Goal: Information Seeking & Learning: Compare options

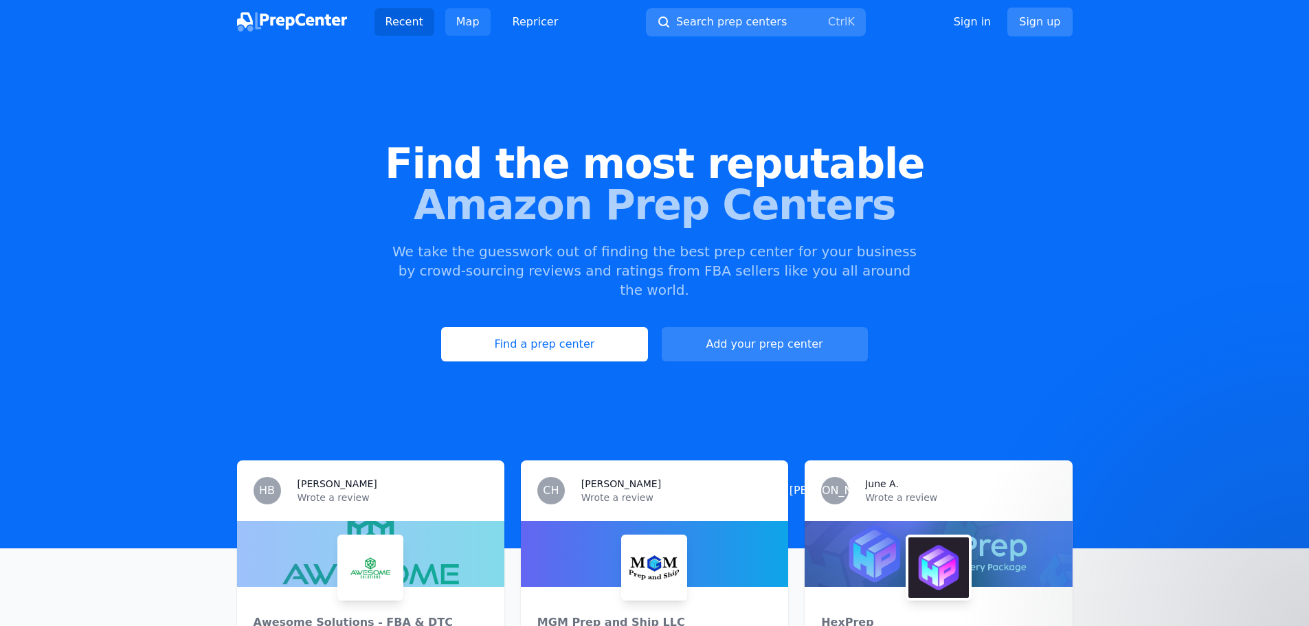
click at [460, 25] on link "Map" at bounding box center [467, 21] width 45 height 27
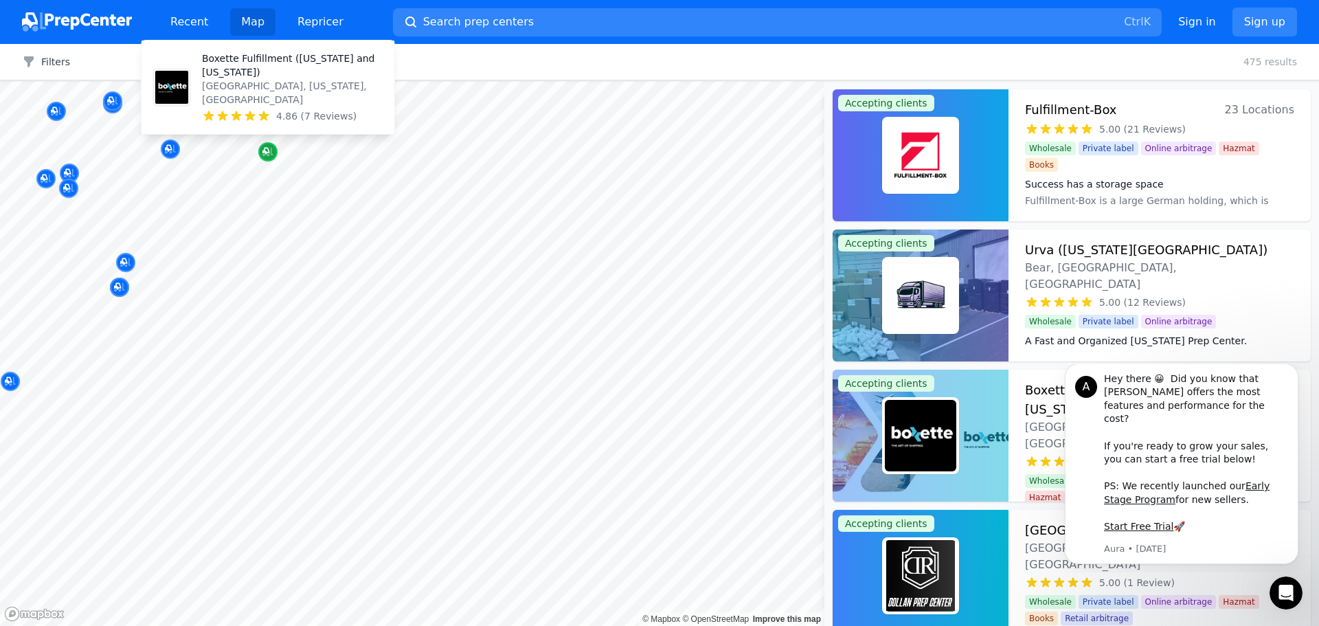
click at [271, 155] on icon "Map marker" at bounding box center [268, 152] width 11 height 14
click at [275, 72] on p "Boxette Fulfillment ([US_STATE] and [US_STATE])" at bounding box center [292, 65] width 181 height 27
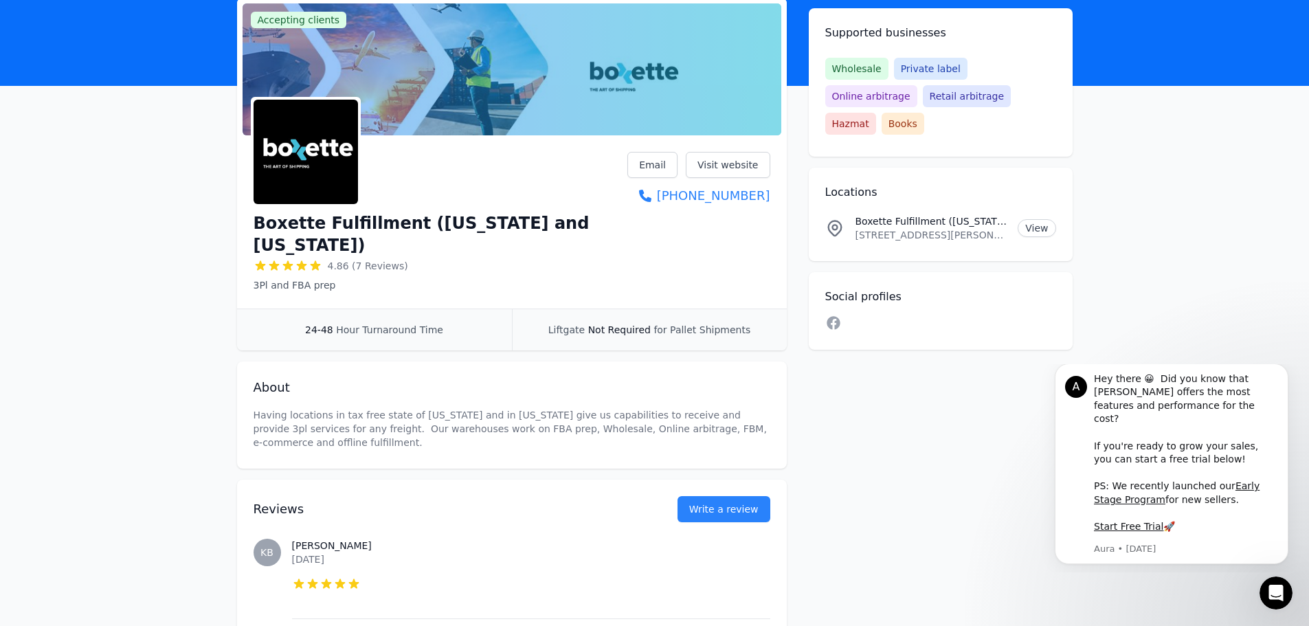
scroll to position [69, 0]
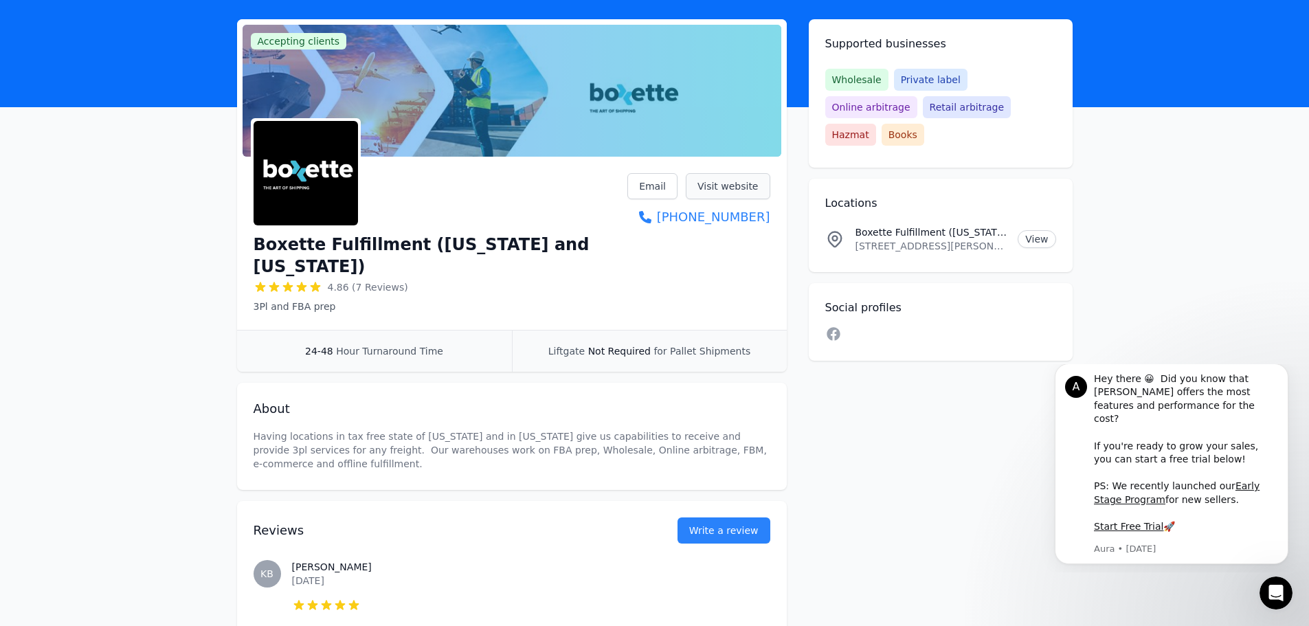
click at [717, 189] on link "Visit website" at bounding box center [728, 186] width 85 height 26
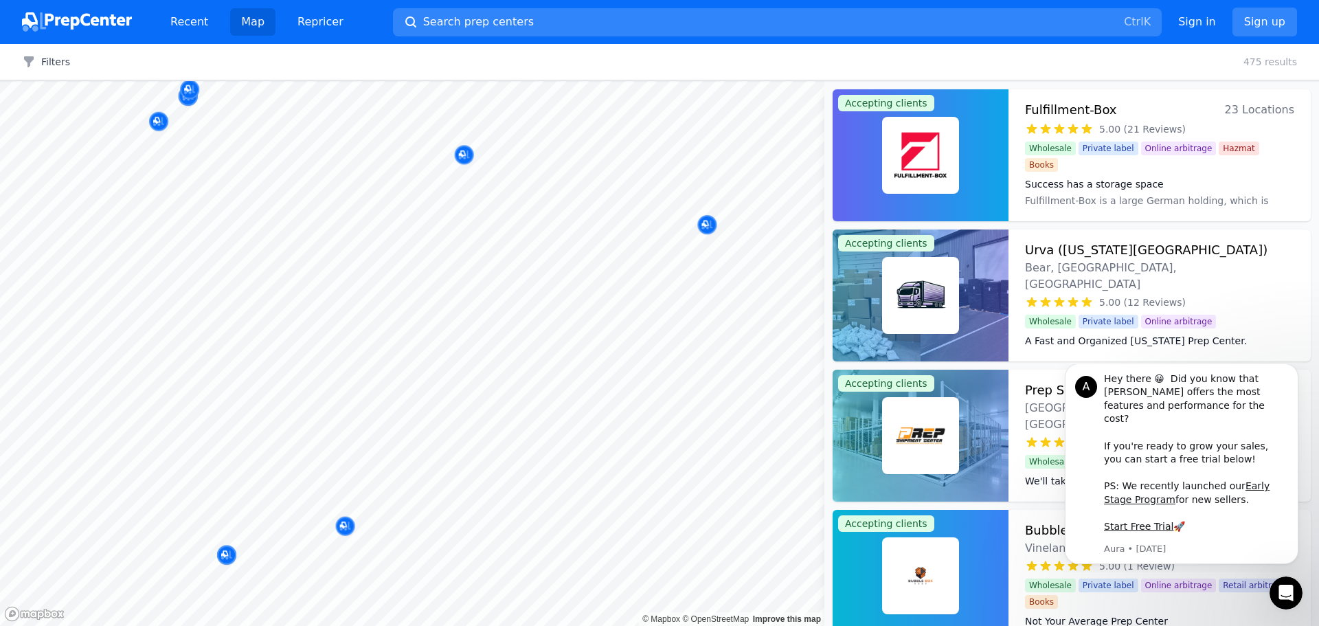
click at [479, 625] on html "Recent Map Repricer Search prep centers Ctrl K Open main menu Sign in Sign up F…" at bounding box center [659, 313] width 1319 height 626
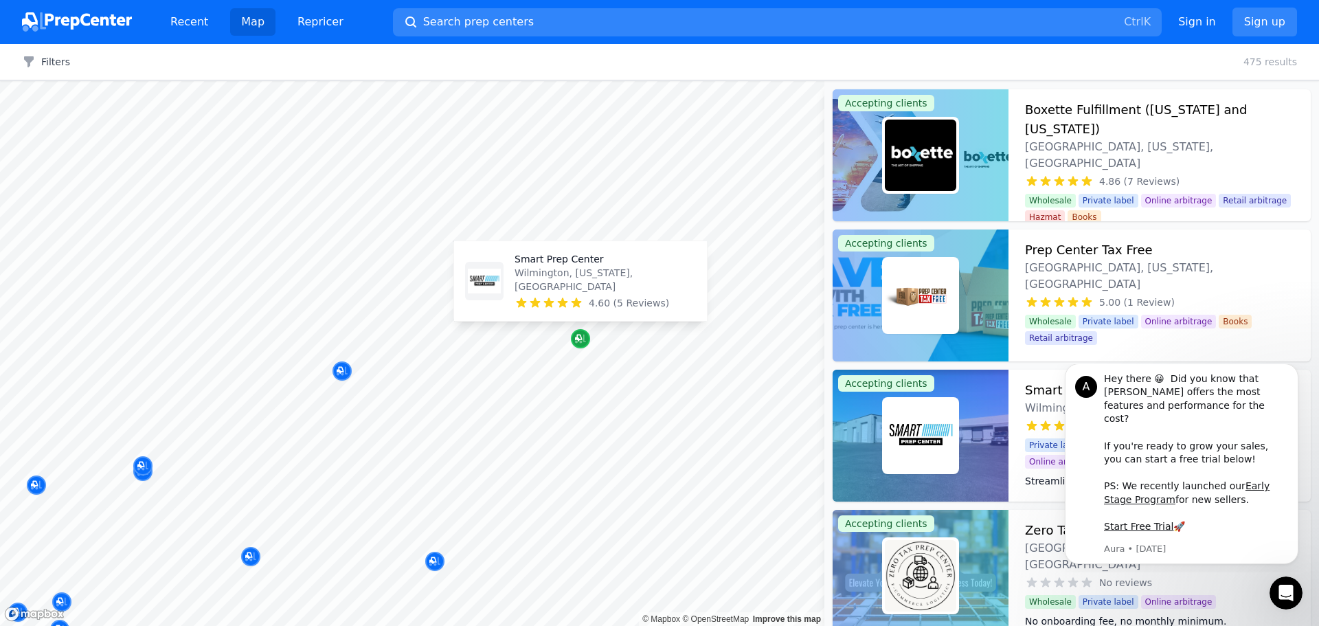
click at [576, 337] on icon "Map marker" at bounding box center [578, 338] width 7 height 7
click at [576, 335] on icon "Map marker" at bounding box center [580, 339] width 11 height 14
click at [605, 288] on p "Wilmington, [US_STATE], [GEOGRAPHIC_DATA]" at bounding box center [605, 279] width 181 height 27
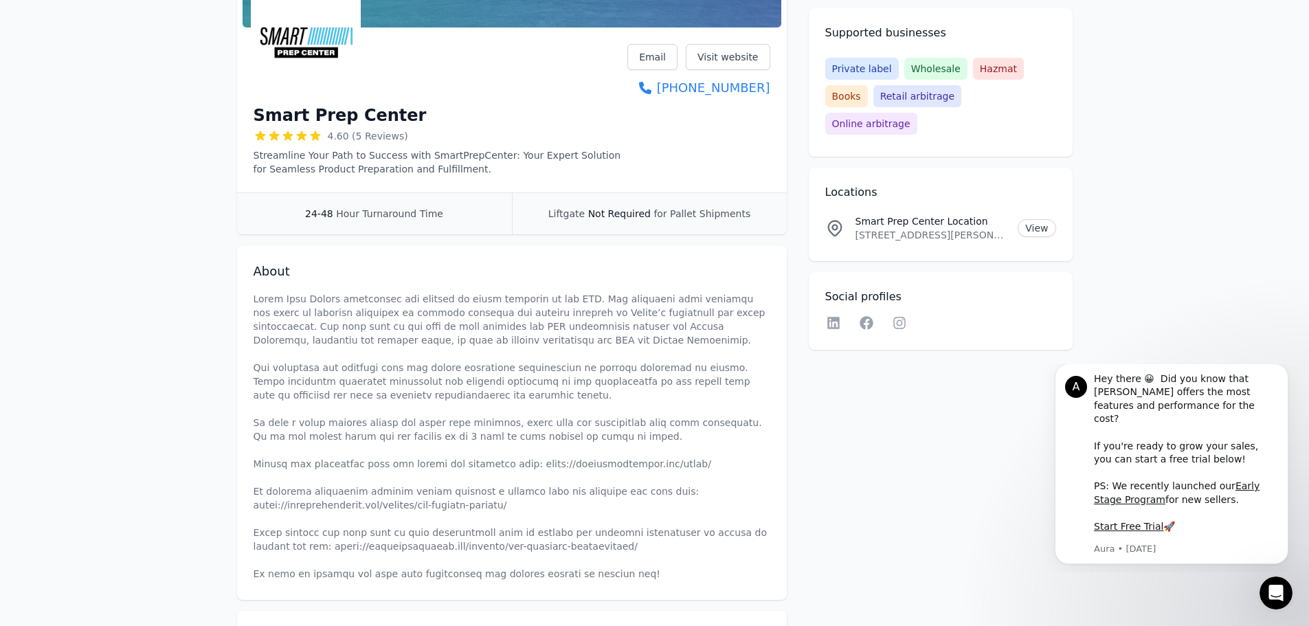
scroll to position [206, 0]
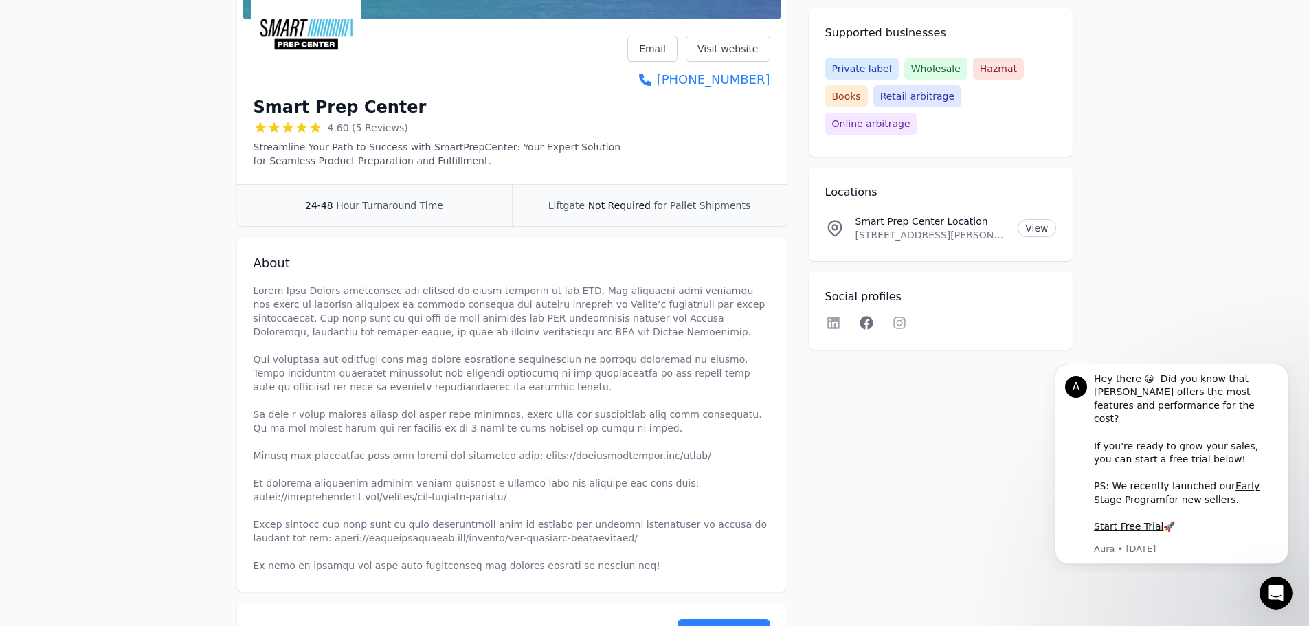
click at [862, 316] on icon at bounding box center [866, 322] width 13 height 13
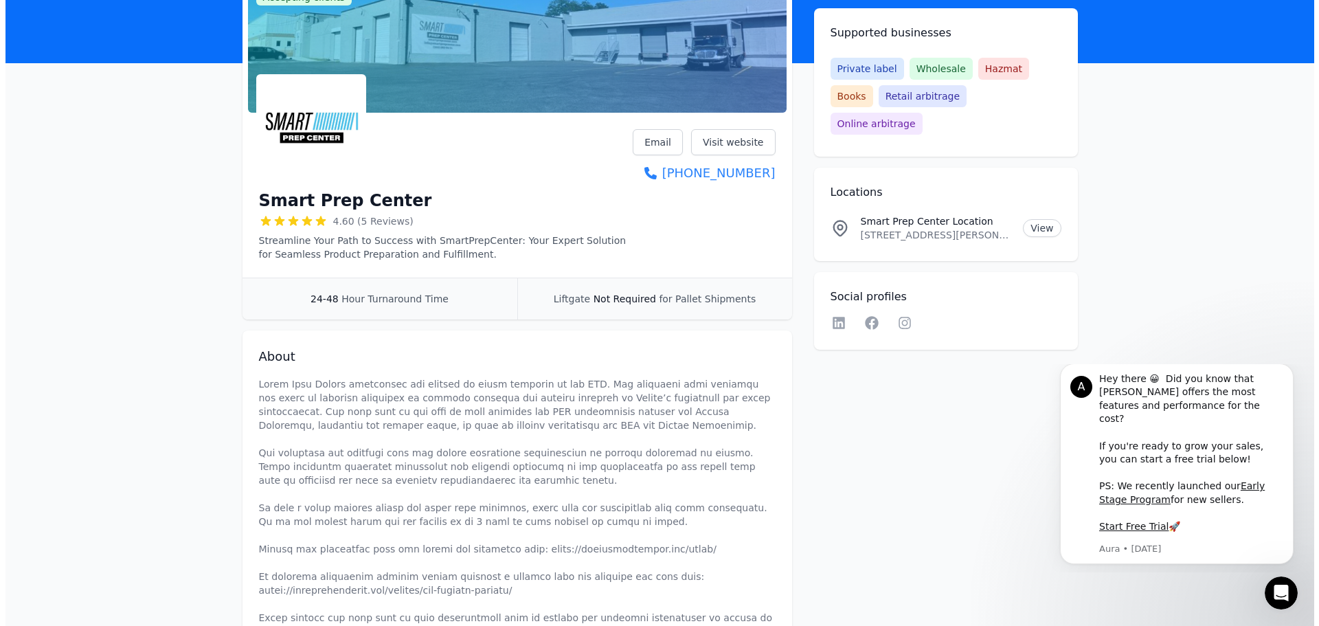
scroll to position [0, 0]
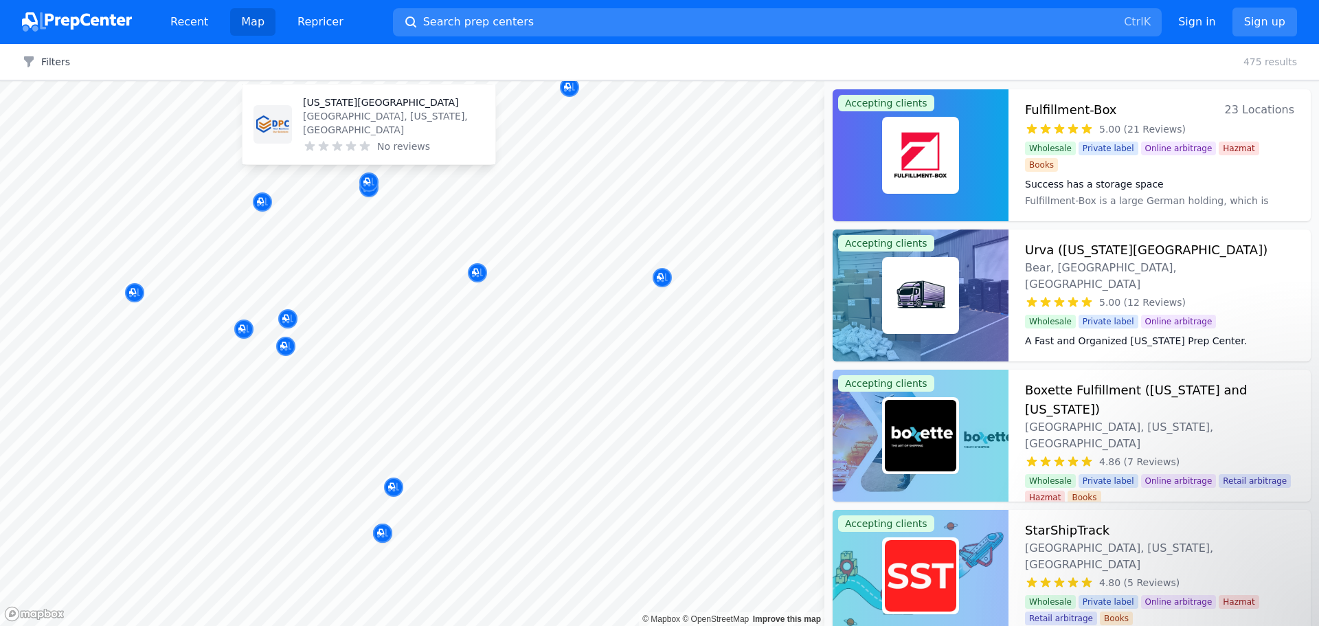
click at [369, 178] on icon "Map marker" at bounding box center [367, 181] width 7 height 7
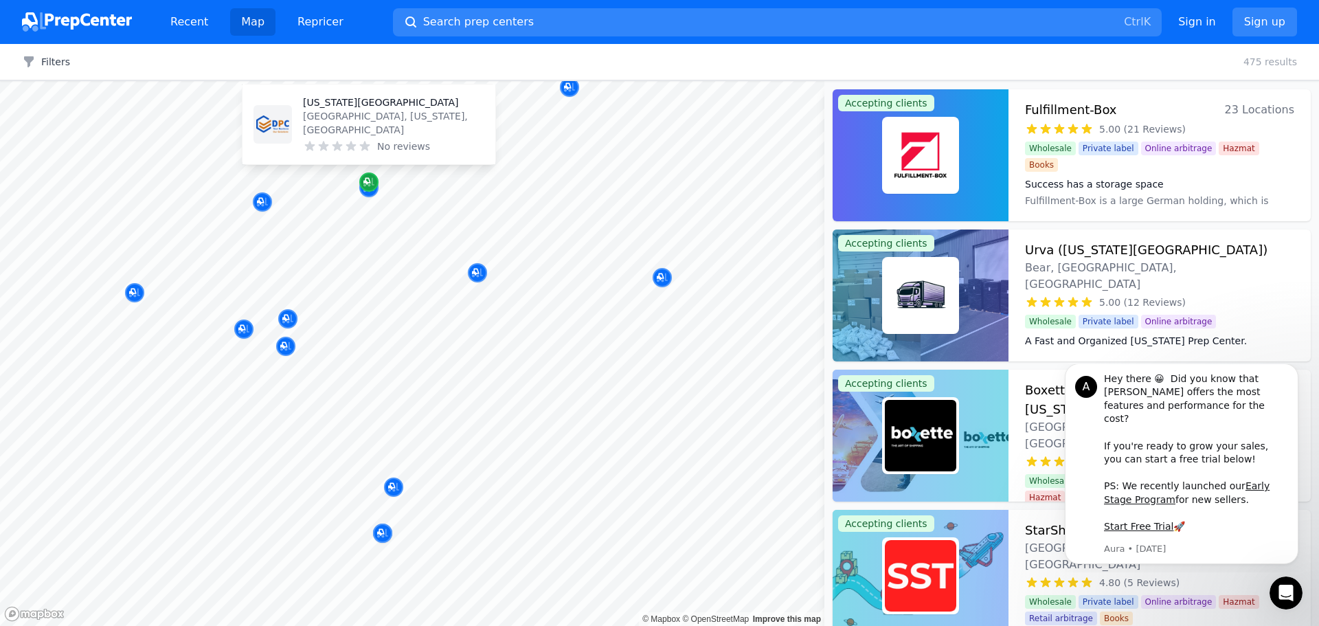
click at [365, 181] on icon "Map marker" at bounding box center [367, 181] width 7 height 7
click at [370, 185] on icon "Map marker" at bounding box center [369, 182] width 11 height 9
click at [342, 109] on p "[US_STATE][GEOGRAPHIC_DATA]" at bounding box center [393, 103] width 181 height 14
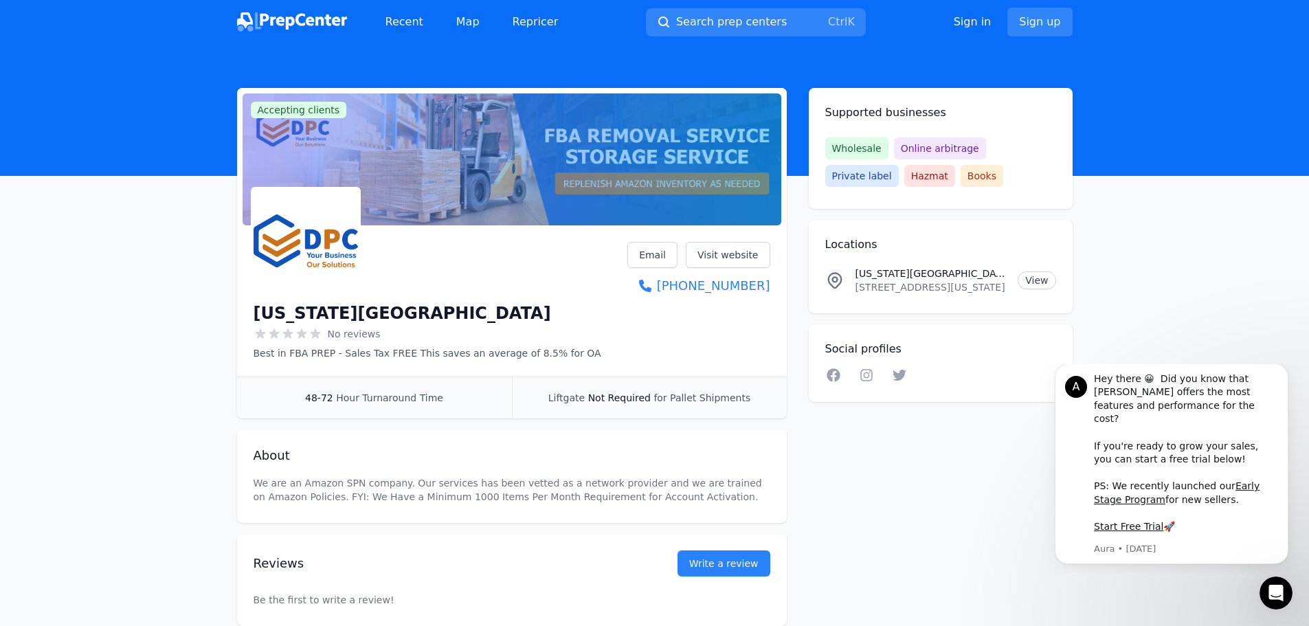
scroll to position [69, 0]
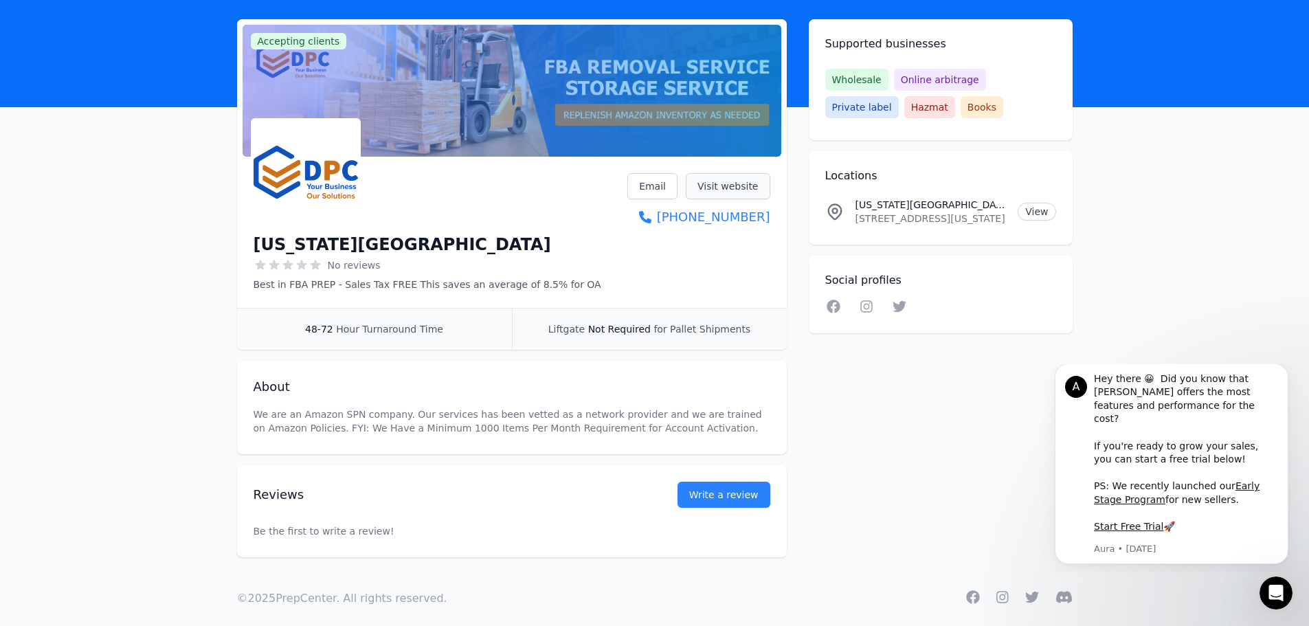
click at [742, 183] on link "Visit website" at bounding box center [728, 186] width 85 height 26
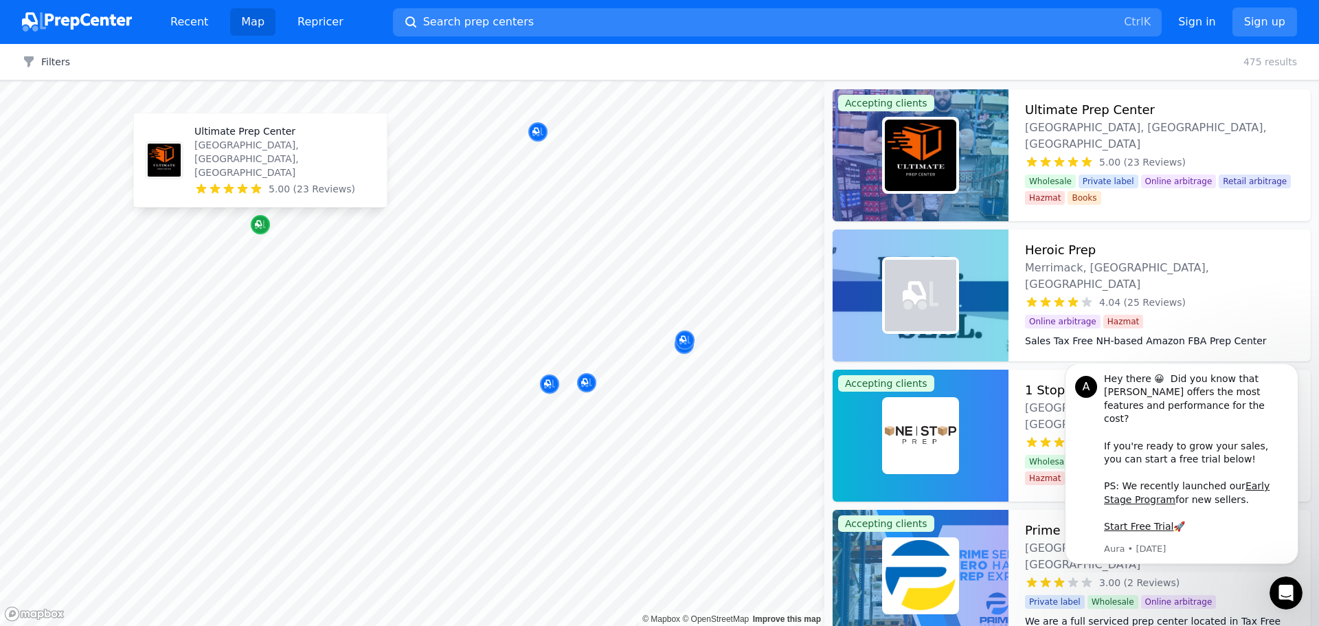
click at [259, 223] on icon "Map marker" at bounding box center [260, 225] width 11 height 14
click at [258, 225] on icon "Map marker" at bounding box center [258, 224] width 7 height 7
click at [240, 138] on p "Ultimate Prep Center" at bounding box center [284, 131] width 181 height 14
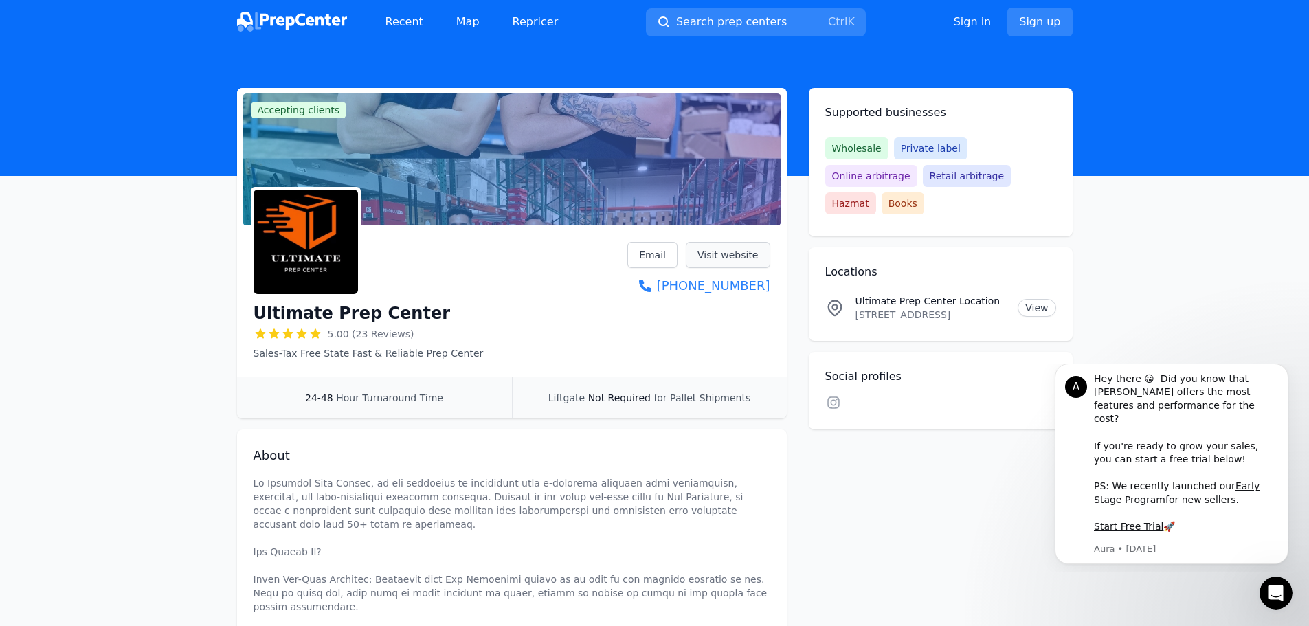
click at [715, 253] on link "Visit website" at bounding box center [728, 255] width 85 height 26
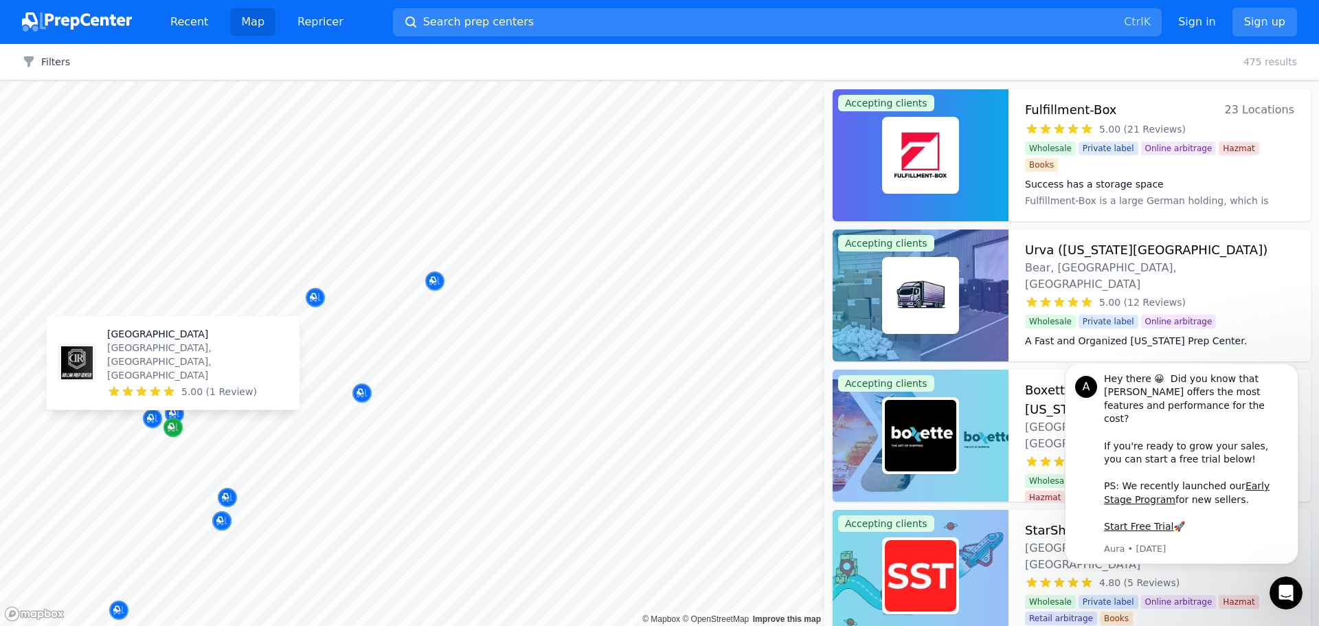
click at [174, 431] on icon "Map marker" at bounding box center [173, 427] width 11 height 9
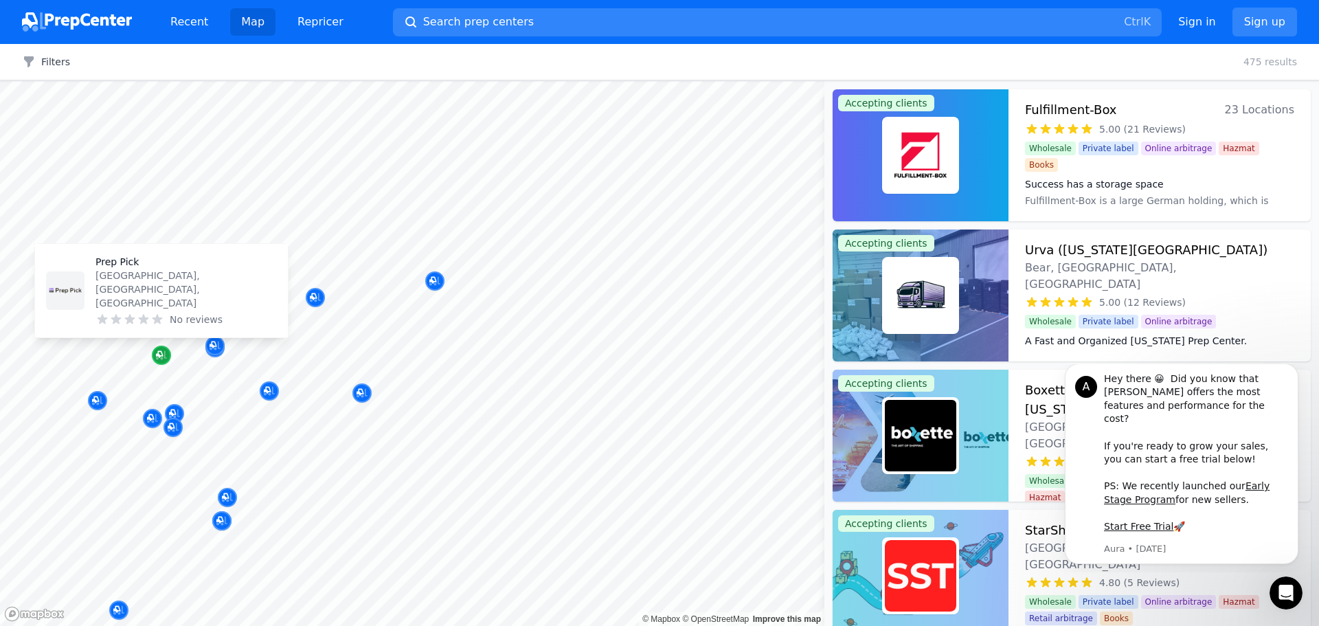
click at [162, 354] on icon "Map marker" at bounding box center [159, 354] width 7 height 7
click at [159, 361] on div at bounding box center [254, 363] width 264 height 11
click at [159, 355] on icon "Map marker" at bounding box center [159, 354] width 7 height 7
click at [121, 269] on p "Prep Pick" at bounding box center [186, 262] width 181 height 14
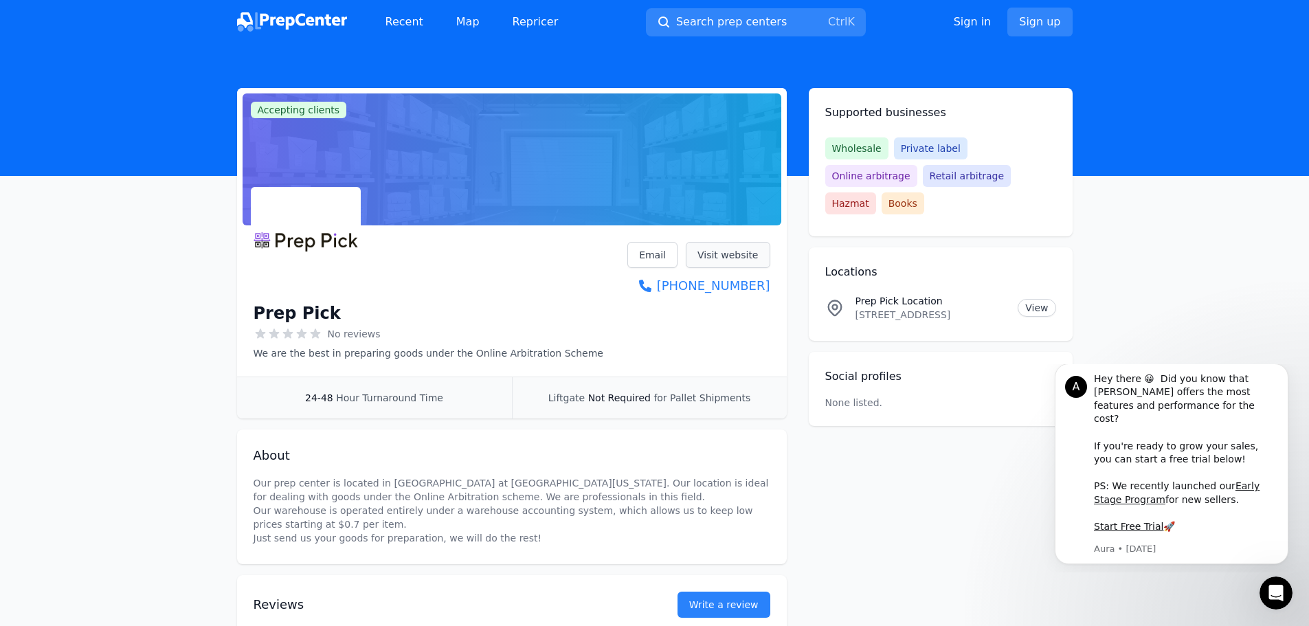
click at [717, 260] on link "Visit website" at bounding box center [728, 255] width 85 height 26
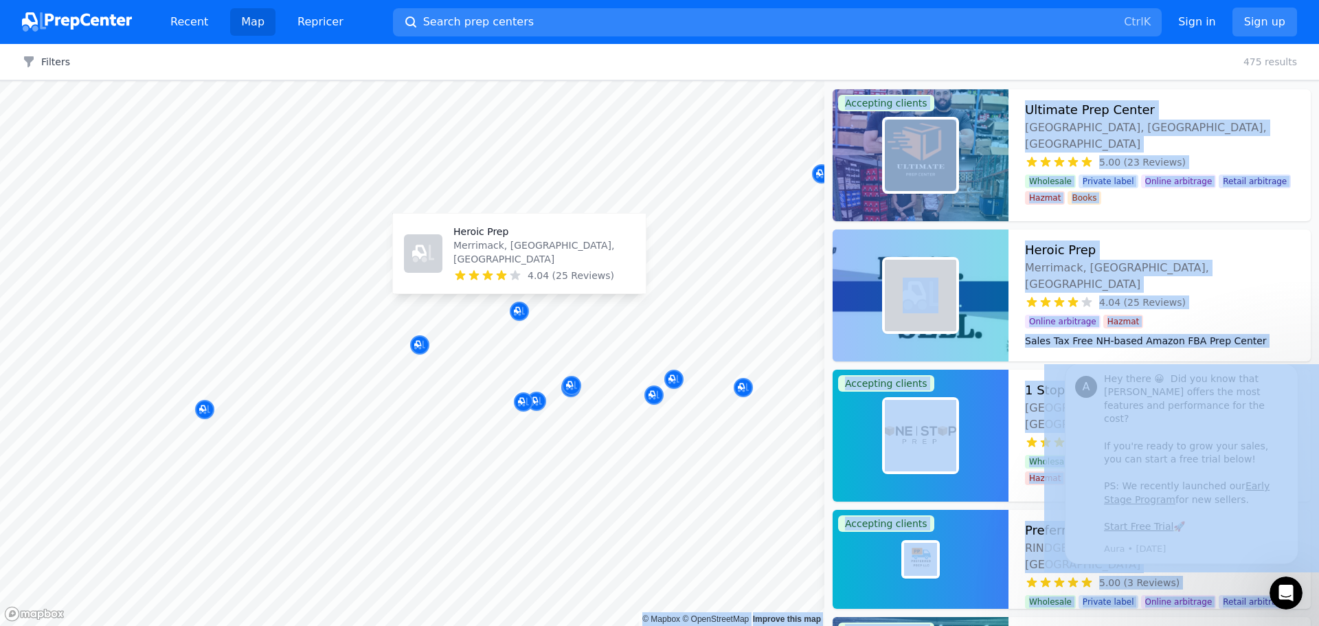
click at [488, 238] on p "Heroic Prep" at bounding box center [544, 232] width 181 height 14
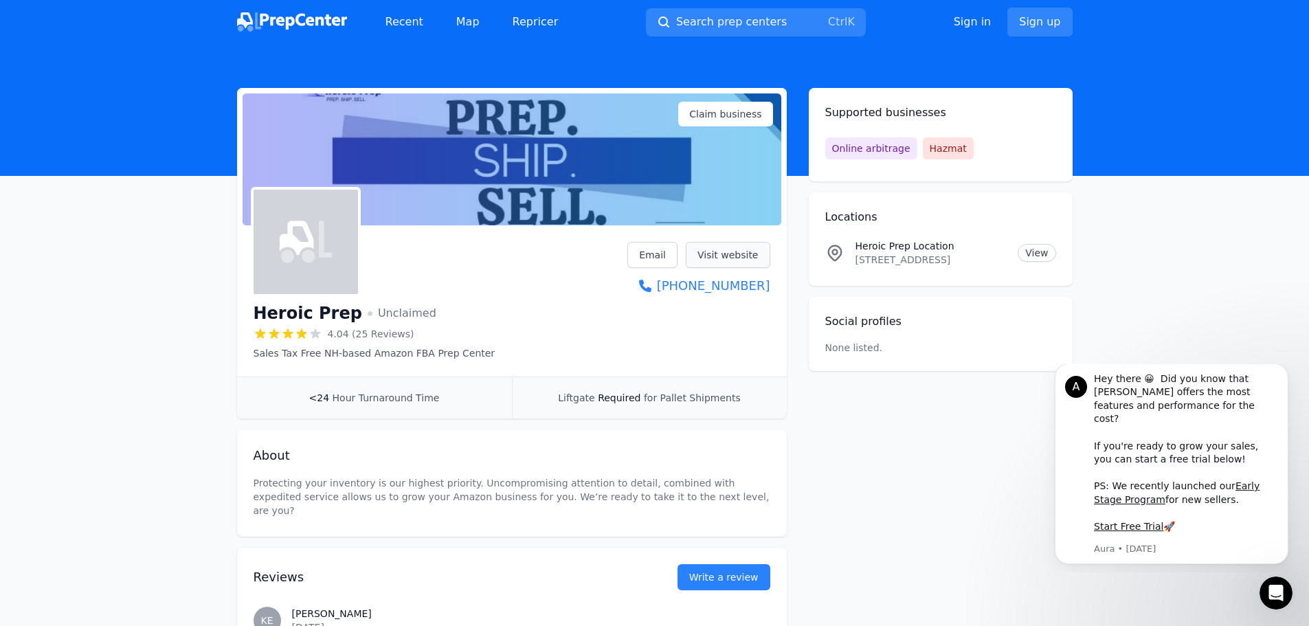
click at [730, 253] on link "Visit website" at bounding box center [728, 255] width 85 height 26
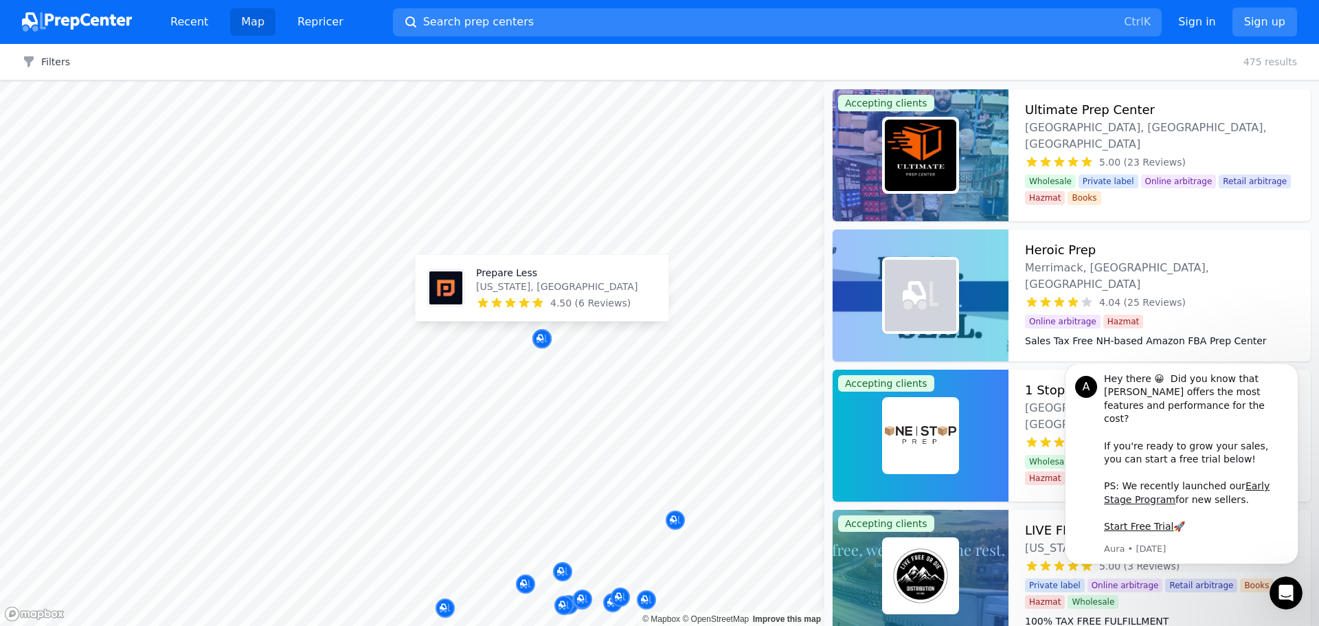
click at [493, 269] on p "Prepare Less" at bounding box center [556, 273] width 161 height 14
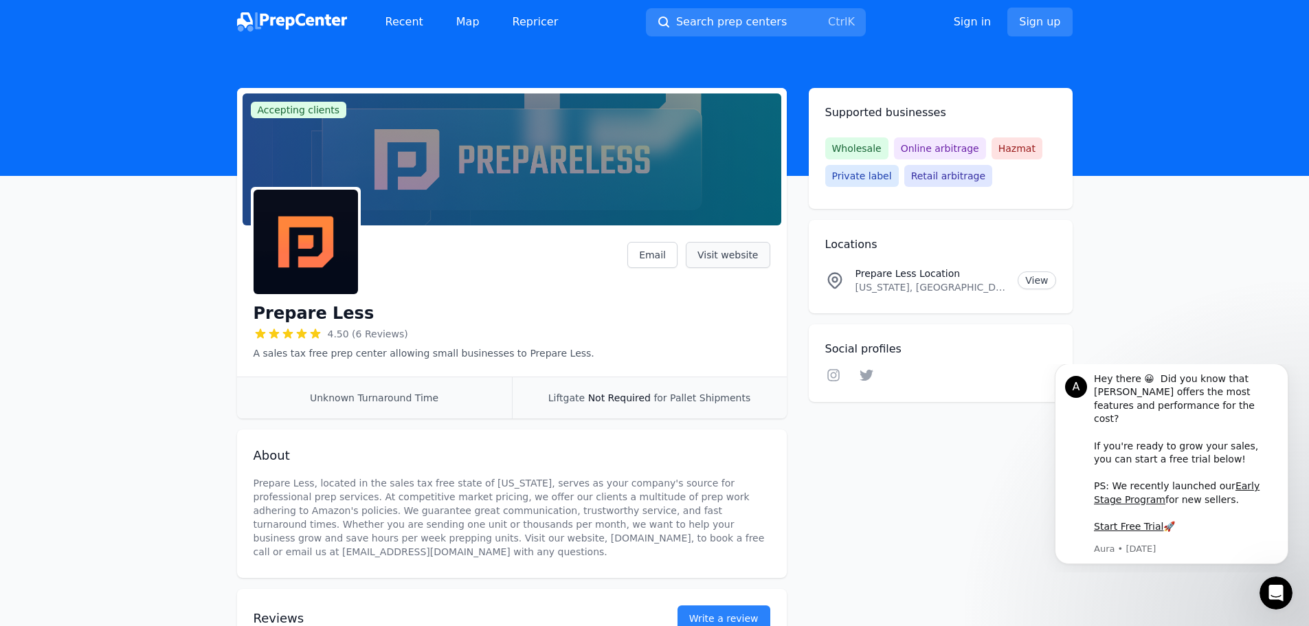
click at [724, 258] on link "Visit website" at bounding box center [728, 255] width 85 height 26
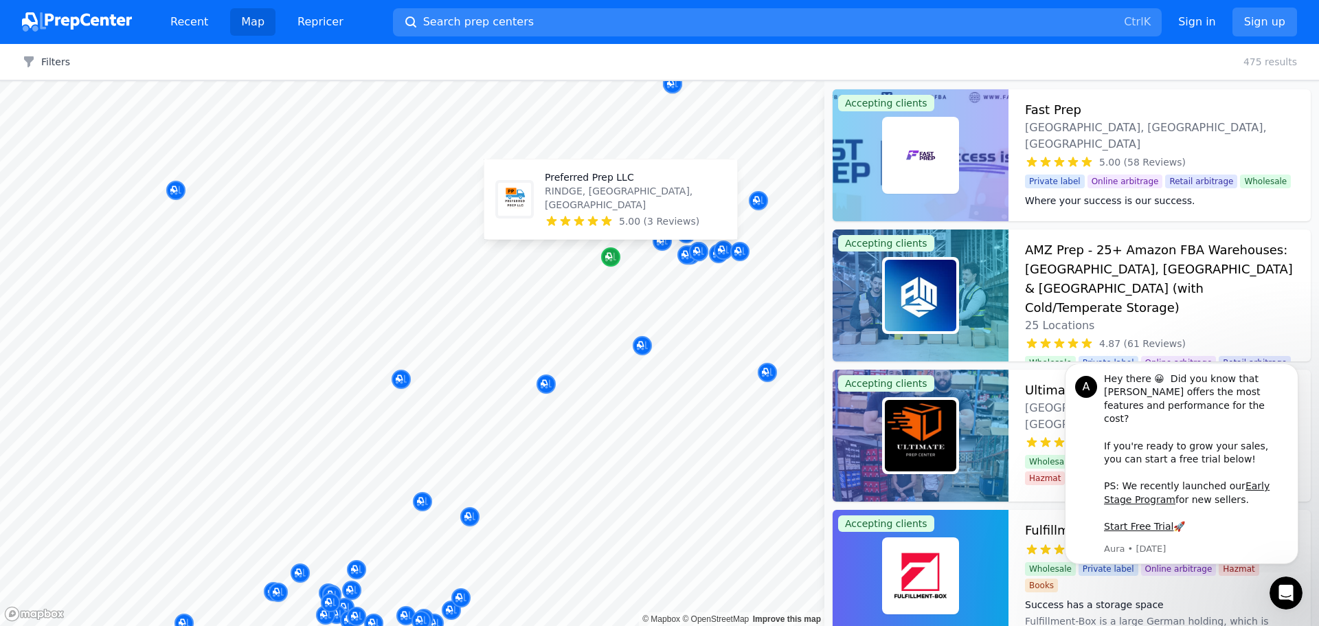
click at [612, 258] on icon "Map marker" at bounding box center [608, 256] width 7 height 7
click at [576, 184] on p "Preferred Prep LLC" at bounding box center [635, 177] width 181 height 14
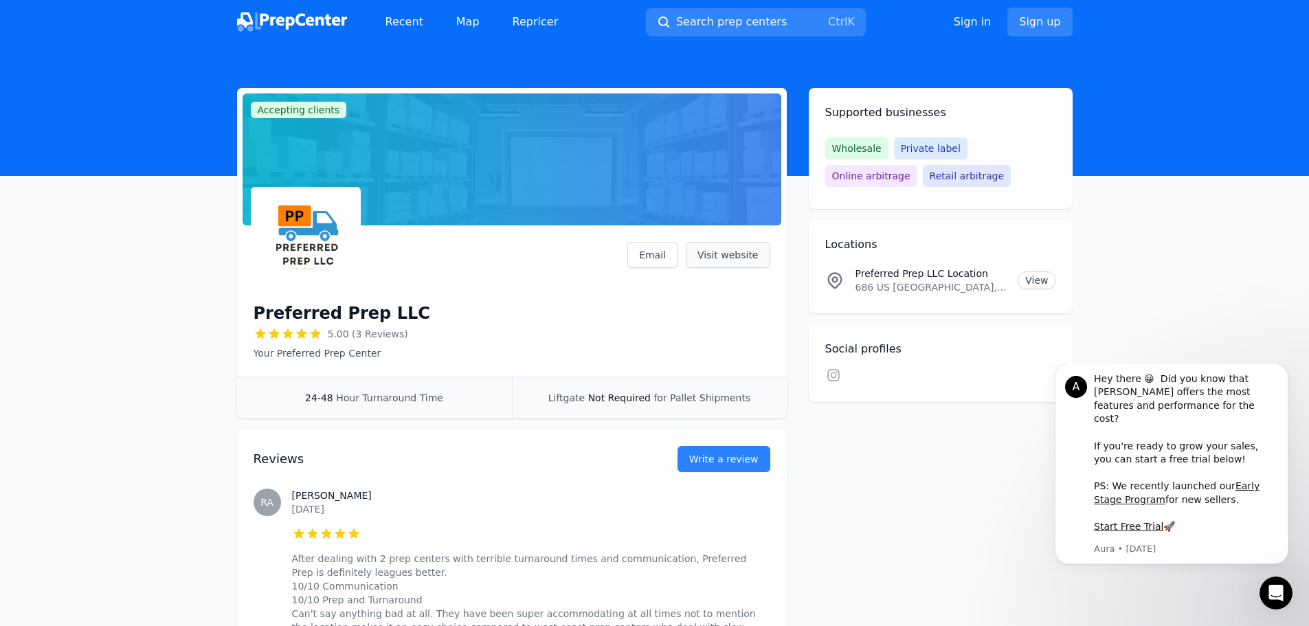
click at [752, 251] on link "Visit website" at bounding box center [728, 255] width 85 height 26
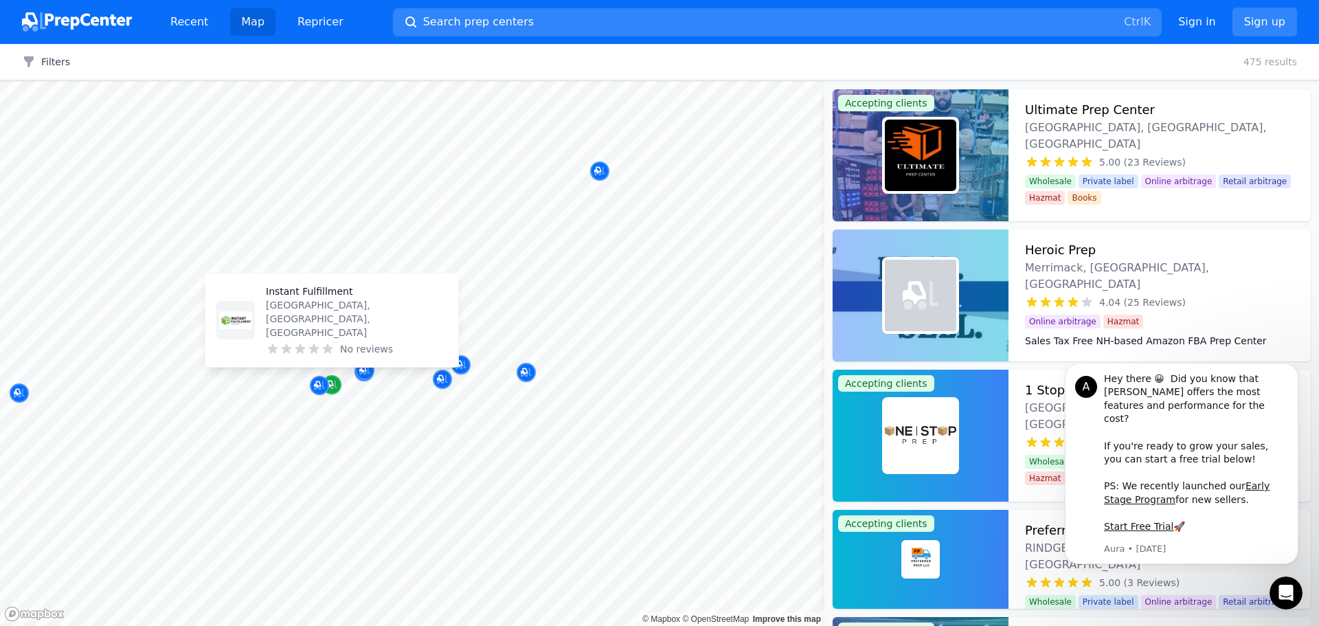
click at [335, 381] on icon "Map marker" at bounding box center [331, 385] width 11 height 9
click at [303, 320] on div at bounding box center [315, 317] width 264 height 11
click at [321, 317] on div at bounding box center [315, 317] width 264 height 11
click at [330, 328] on p "[GEOGRAPHIC_DATA], [GEOGRAPHIC_DATA], [GEOGRAPHIC_DATA]" at bounding box center [356, 318] width 181 height 41
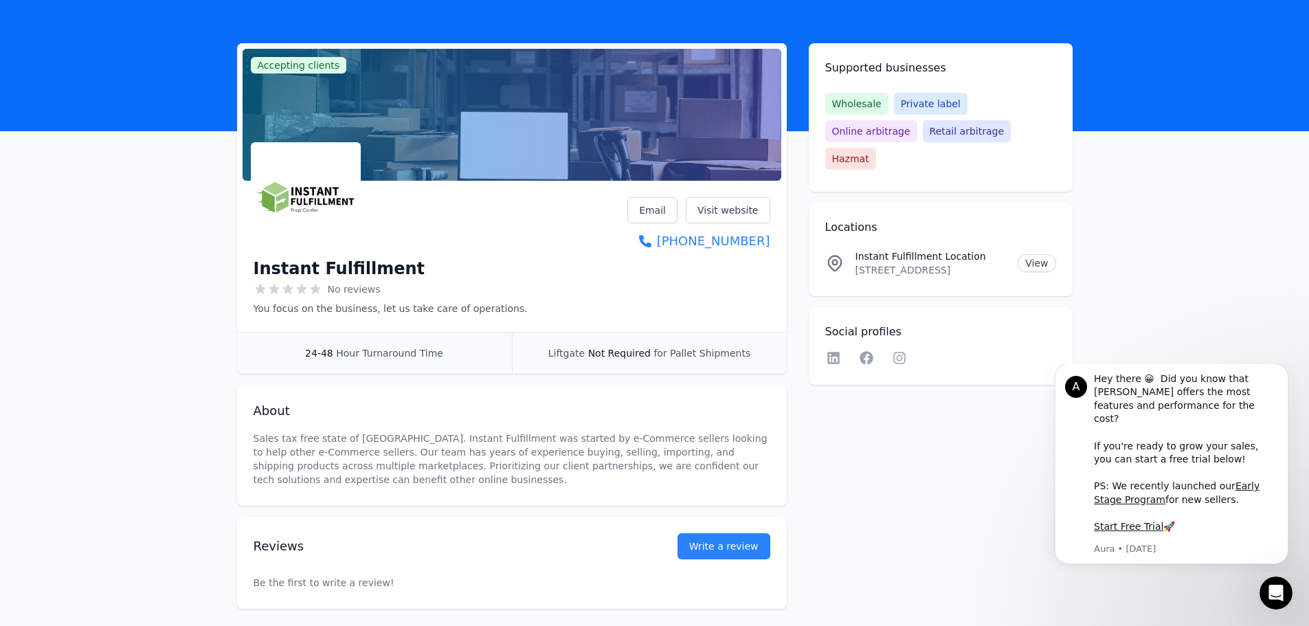
scroll to position [69, 0]
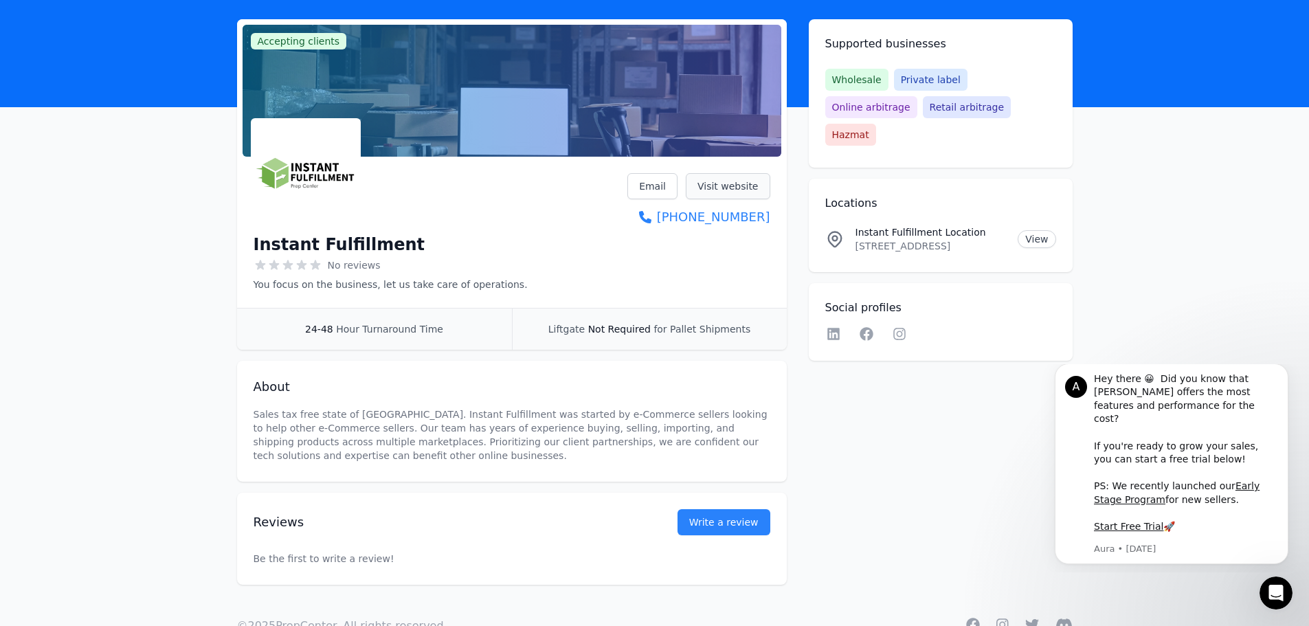
click at [723, 185] on link "Visit website" at bounding box center [728, 186] width 85 height 26
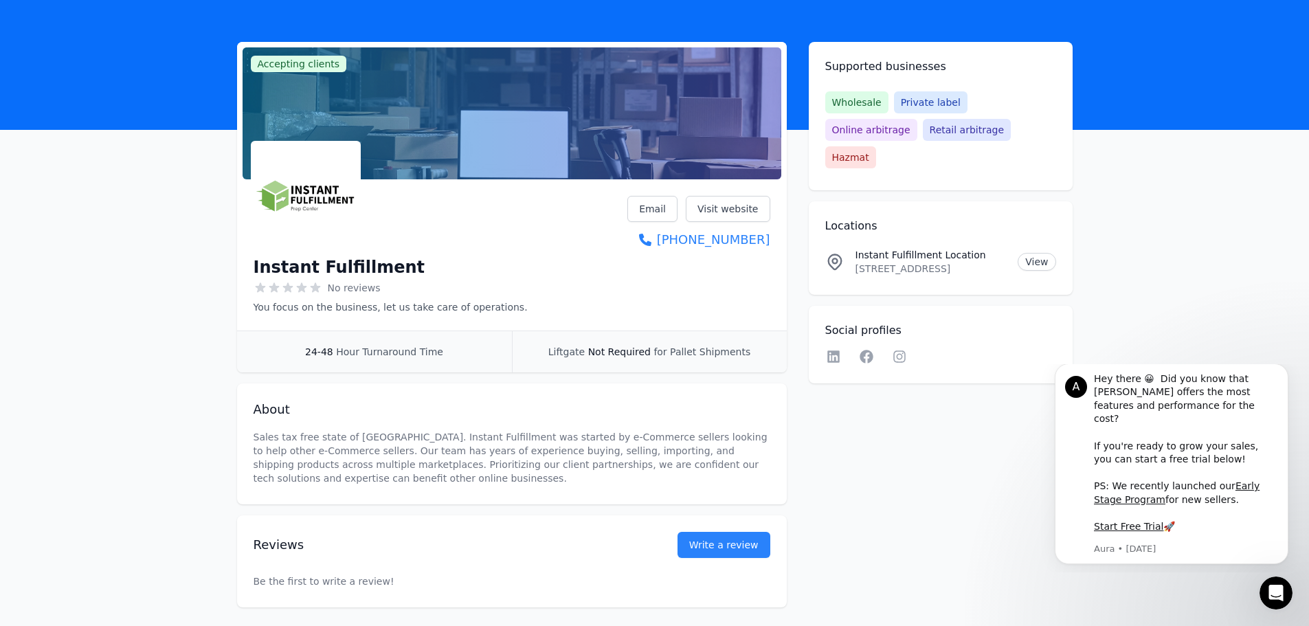
scroll to position [0, 0]
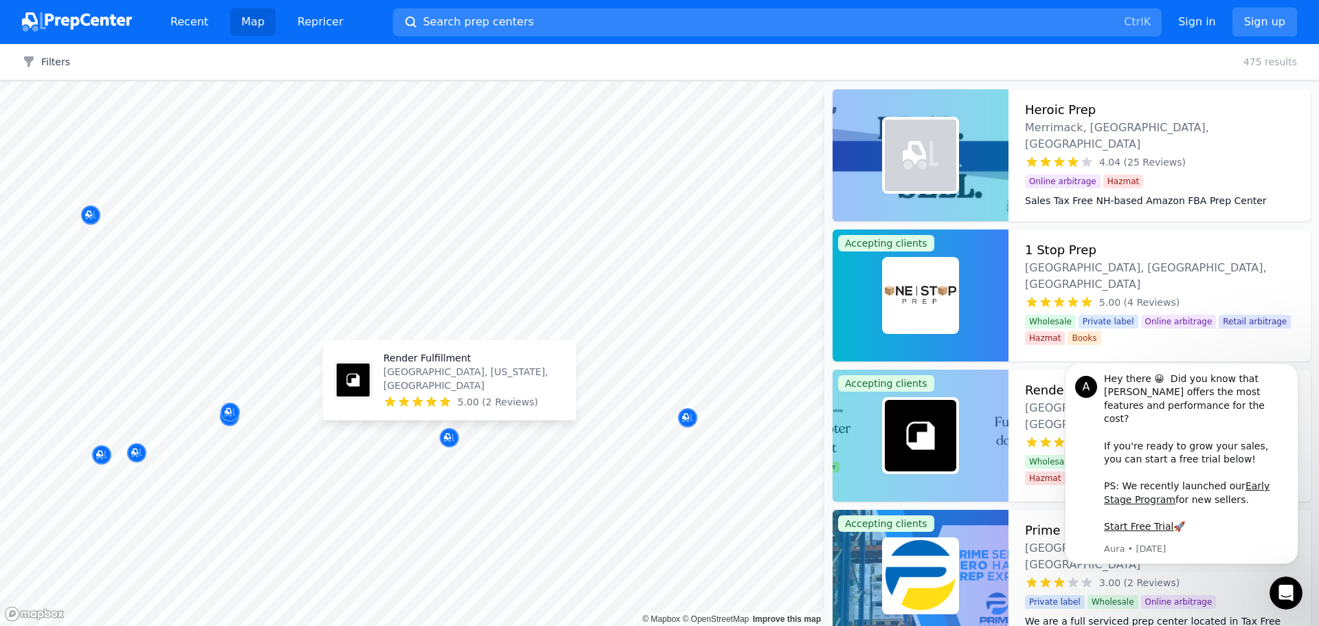
click at [430, 365] on p "Render Fulfillment" at bounding box center [473, 358] width 181 height 14
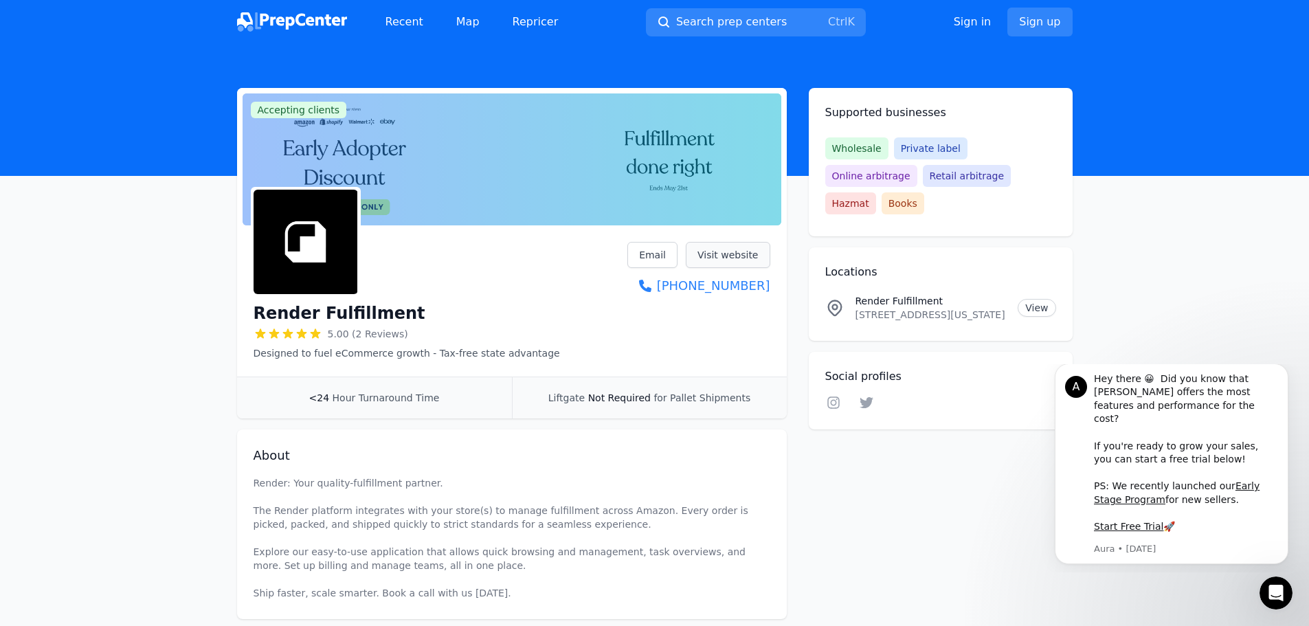
click at [720, 257] on link "Visit website" at bounding box center [728, 255] width 85 height 26
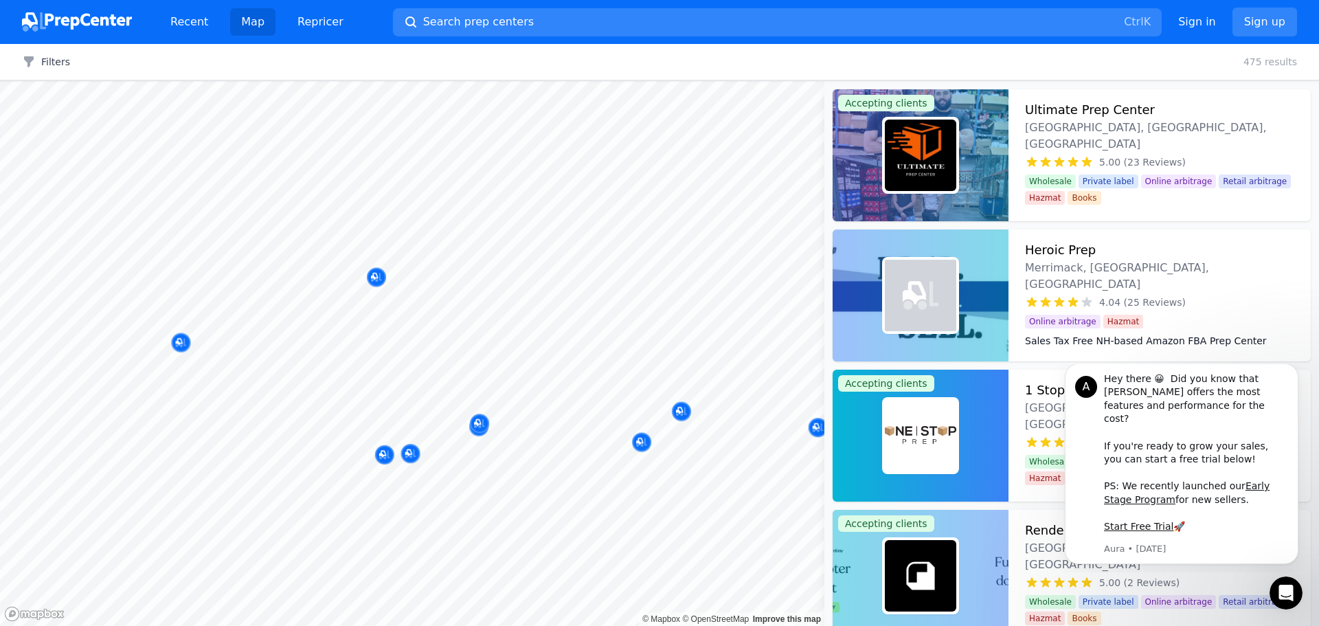
click at [298, 423] on body "Recent Map Repricer Search prep centers Ctrl K Open main menu Sign in Sign up F…" at bounding box center [659, 313] width 1319 height 626
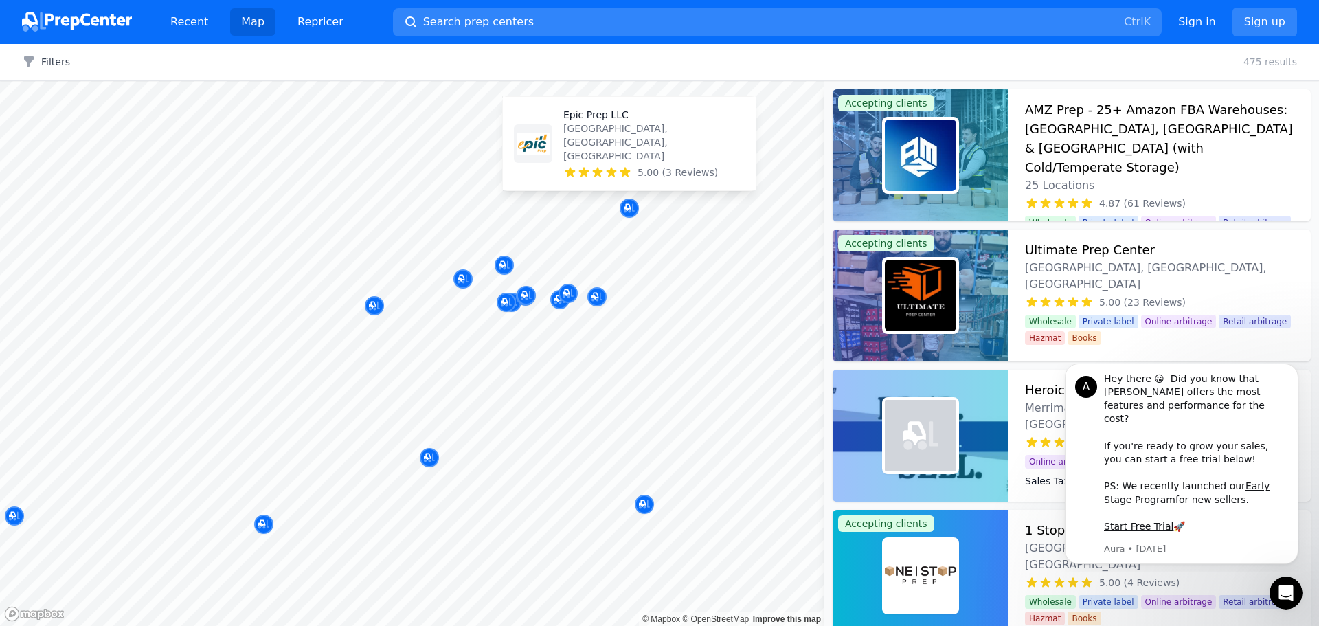
click at [598, 122] on p "Epic Prep LLC" at bounding box center [654, 115] width 181 height 14
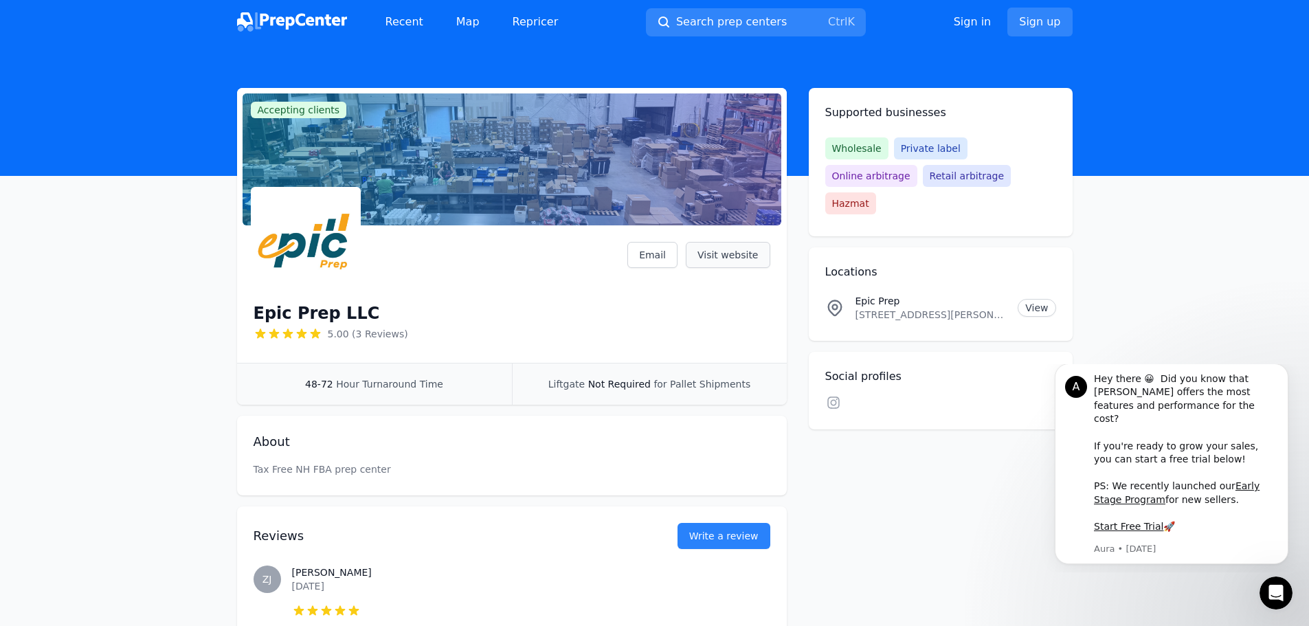
click at [720, 253] on link "Visit website" at bounding box center [728, 255] width 85 height 26
